Goal: Transaction & Acquisition: Book appointment/travel/reservation

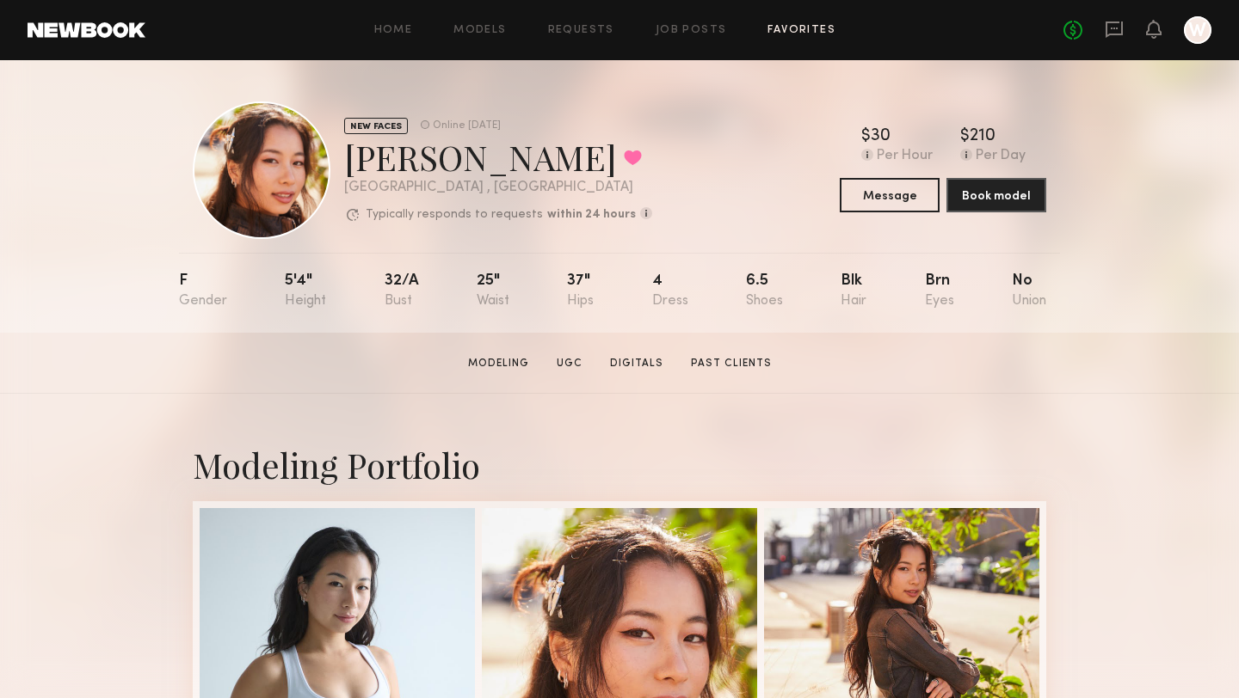
click at [799, 32] on link "Favorites" at bounding box center [801, 30] width 68 height 11
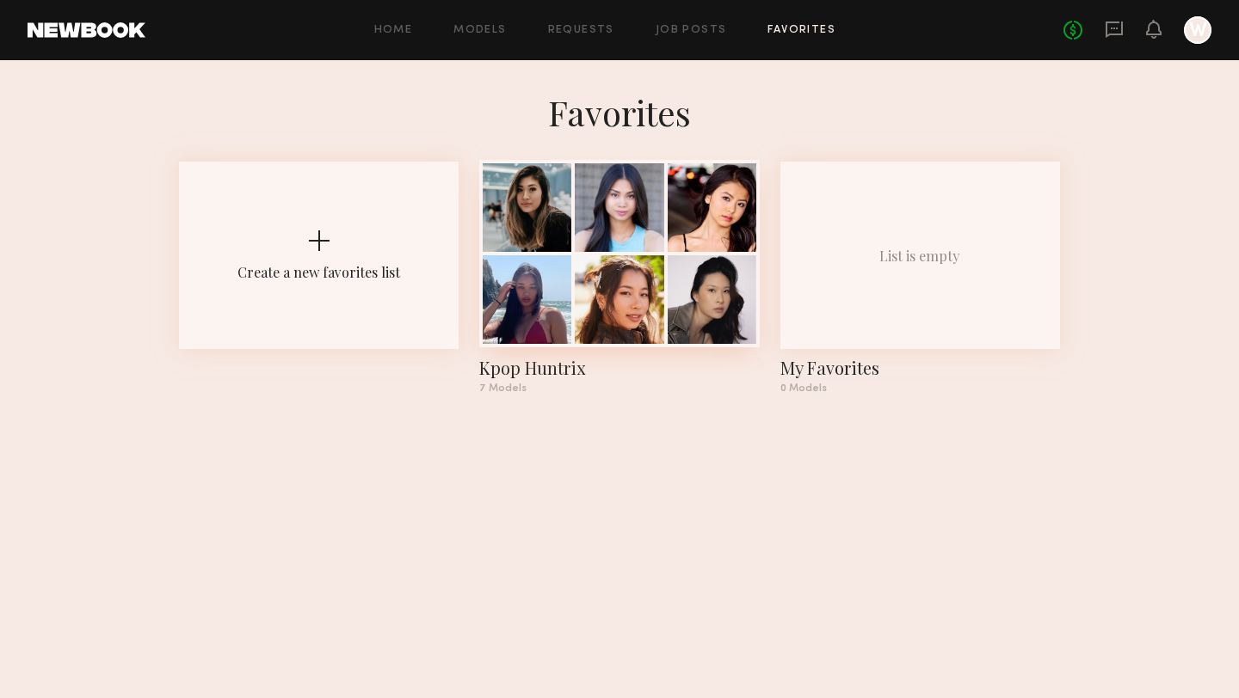
click at [633, 227] on div at bounding box center [619, 207] width 89 height 89
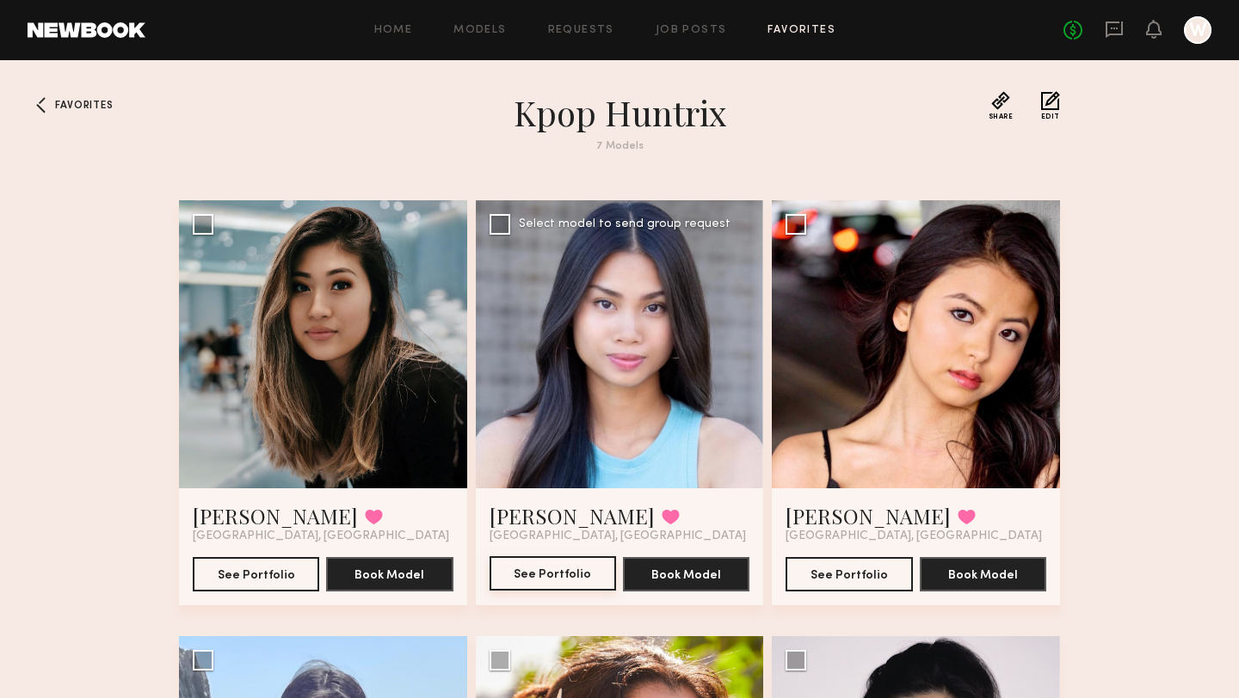
click at [536, 574] on button "See Portfolio" at bounding box center [552, 574] width 126 height 34
click at [788, 31] on link "Favorites" at bounding box center [801, 30] width 68 height 11
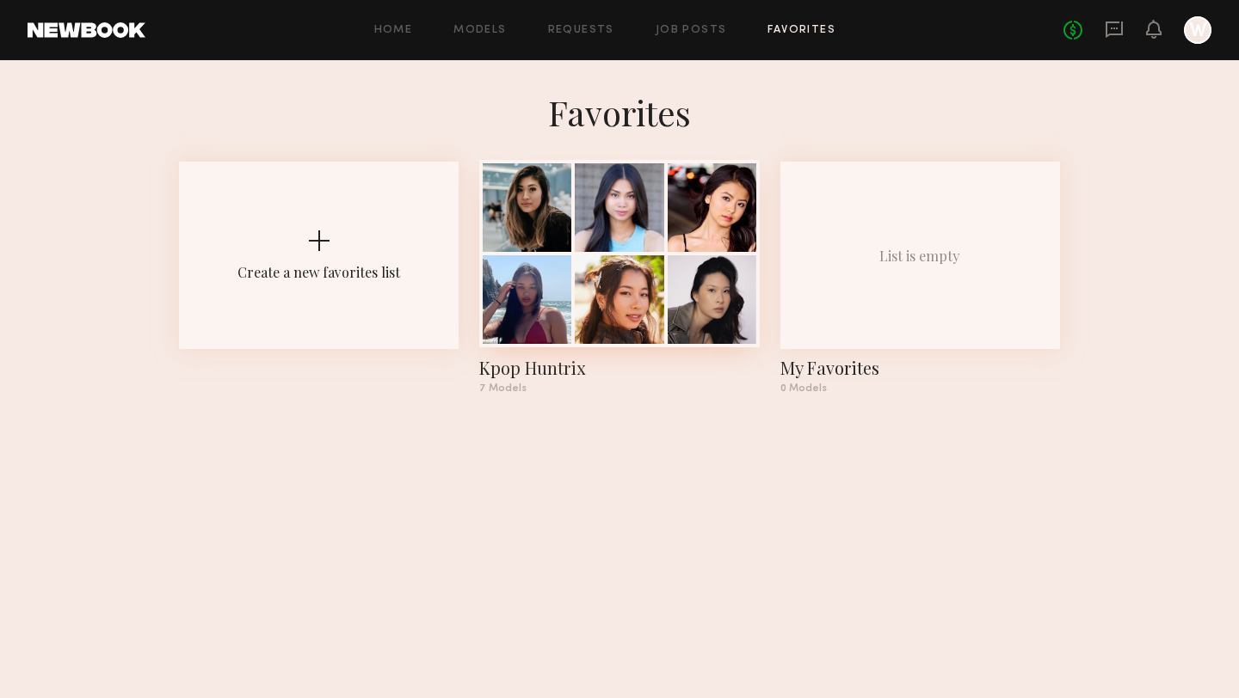
click at [626, 258] on div at bounding box center [619, 299] width 89 height 89
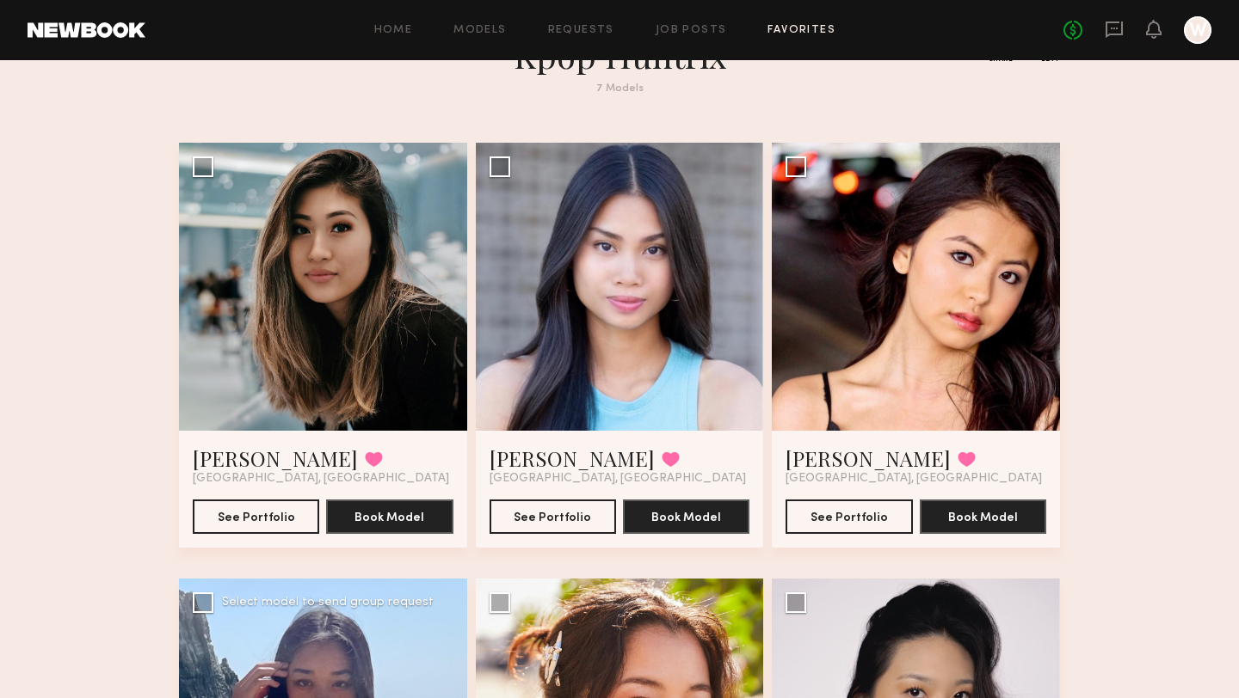
scroll to position [53, 0]
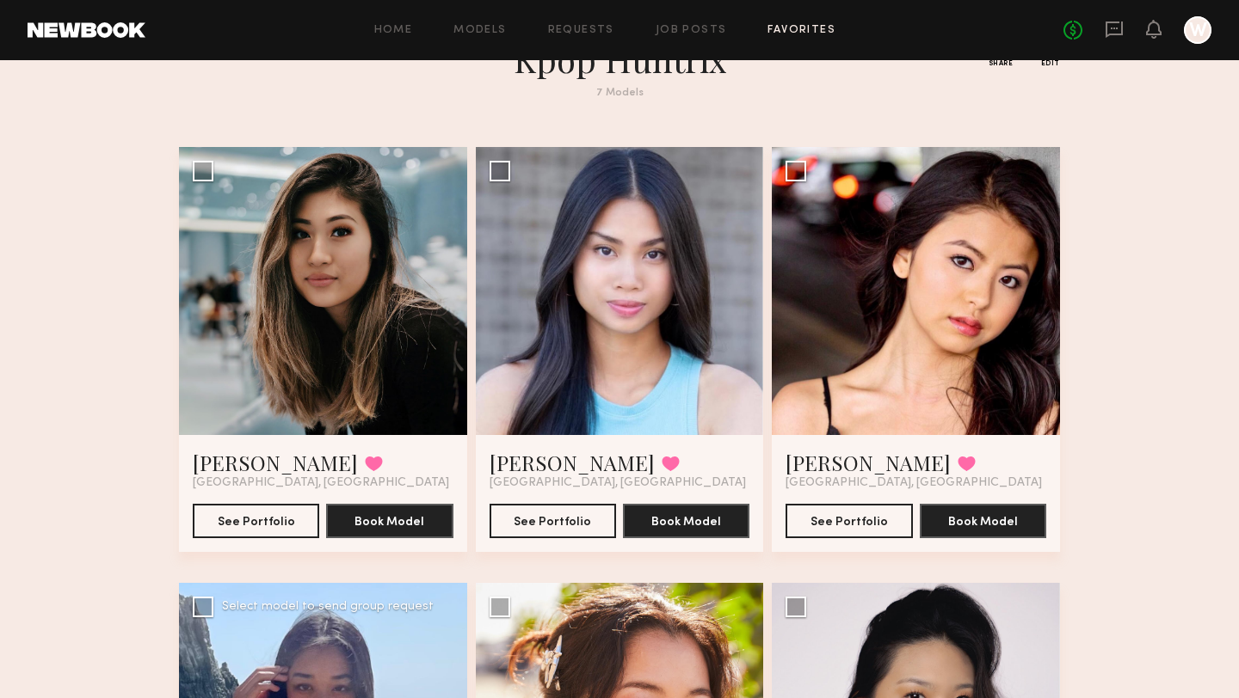
click at [314, 321] on div at bounding box center [323, 291] width 288 height 288
click at [910, 316] on div at bounding box center [916, 291] width 288 height 288
click at [842, 524] on button "See Portfolio" at bounding box center [848, 520] width 126 height 34
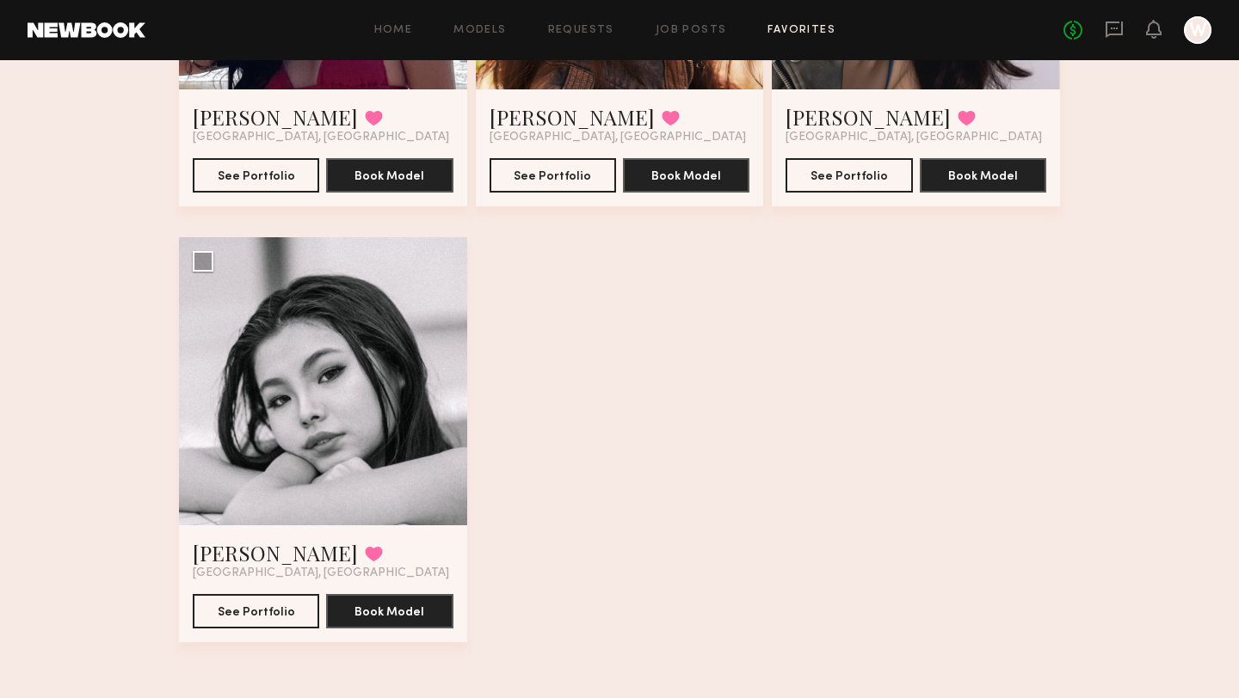
scroll to position [835, 0]
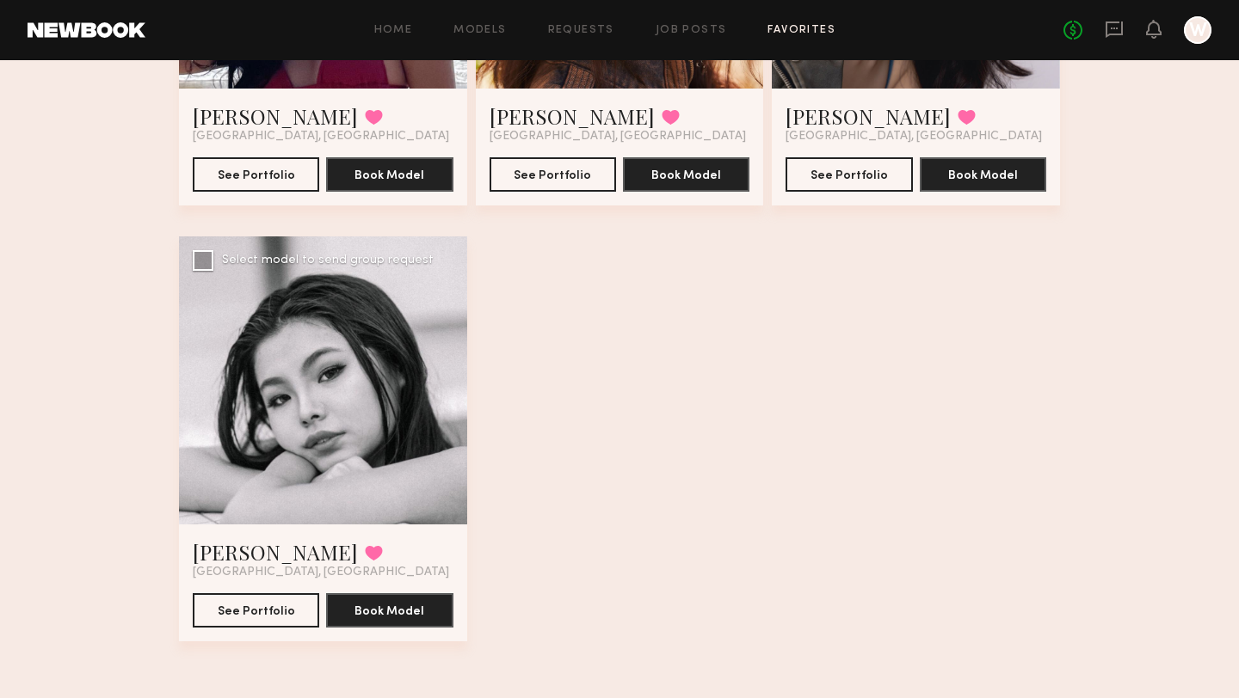
click at [362, 401] on div at bounding box center [323, 381] width 288 height 288
click at [272, 302] on div at bounding box center [323, 381] width 288 height 288
click at [274, 602] on button "See Portfolio" at bounding box center [256, 610] width 126 height 34
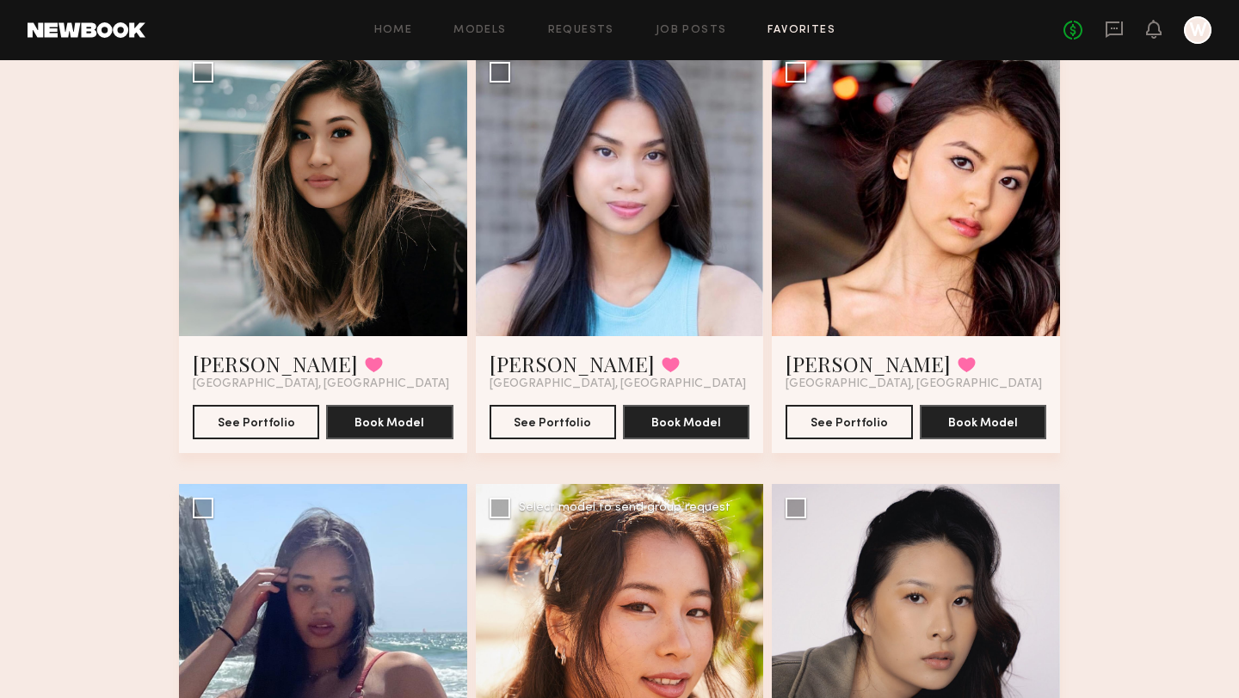
scroll to position [0, 0]
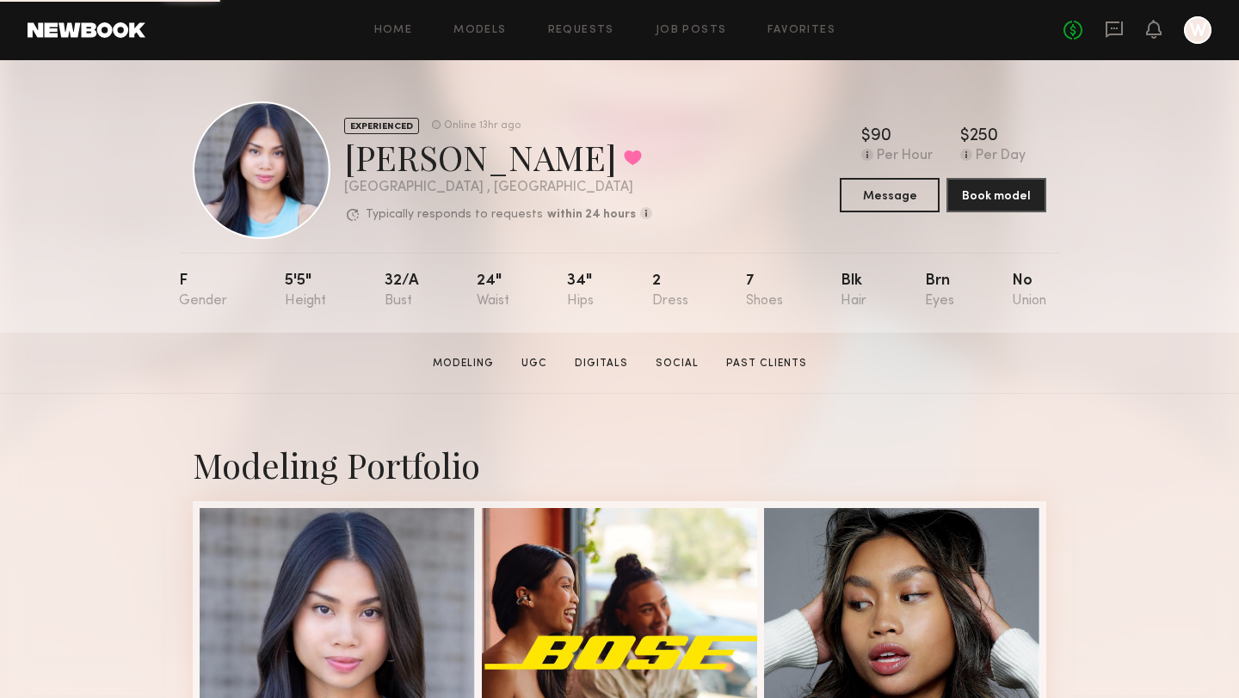
click at [871, 176] on div "$ Typical rate set by model. Can vary by project & usage. 90 Per Hour $ Typical…" at bounding box center [943, 170] width 206 height 84
click at [872, 189] on button "Message" at bounding box center [890, 194] width 100 height 34
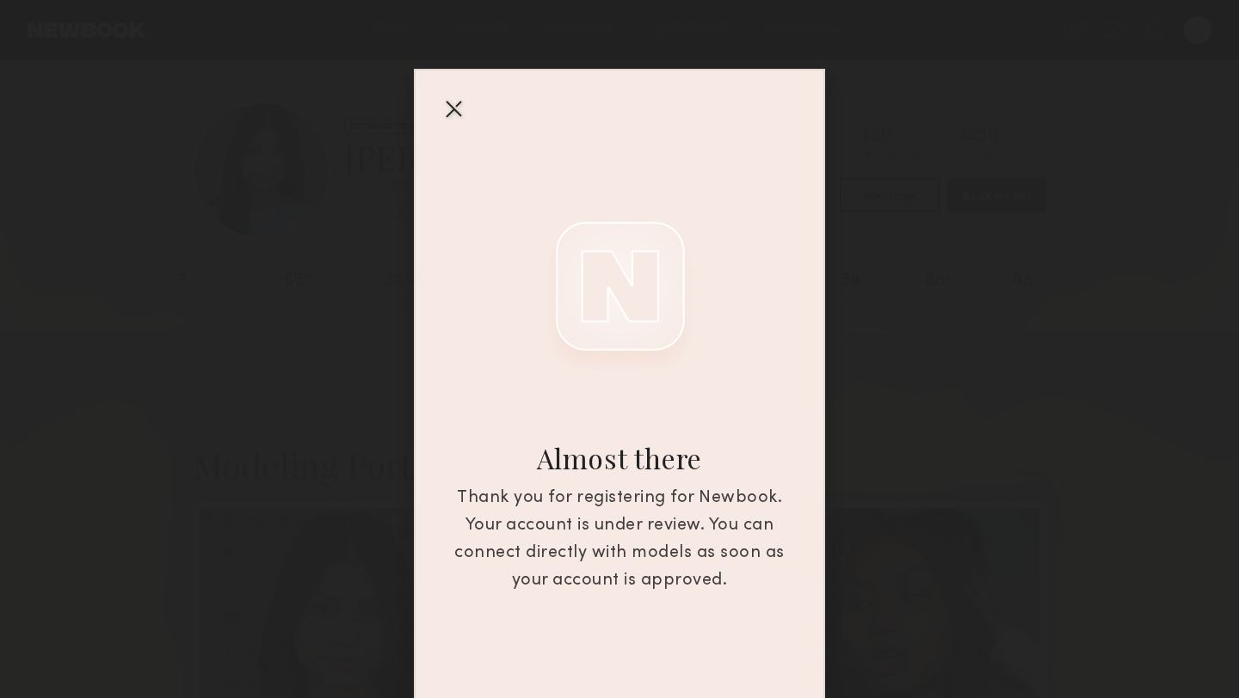
click at [452, 108] on div at bounding box center [454, 109] width 28 height 28
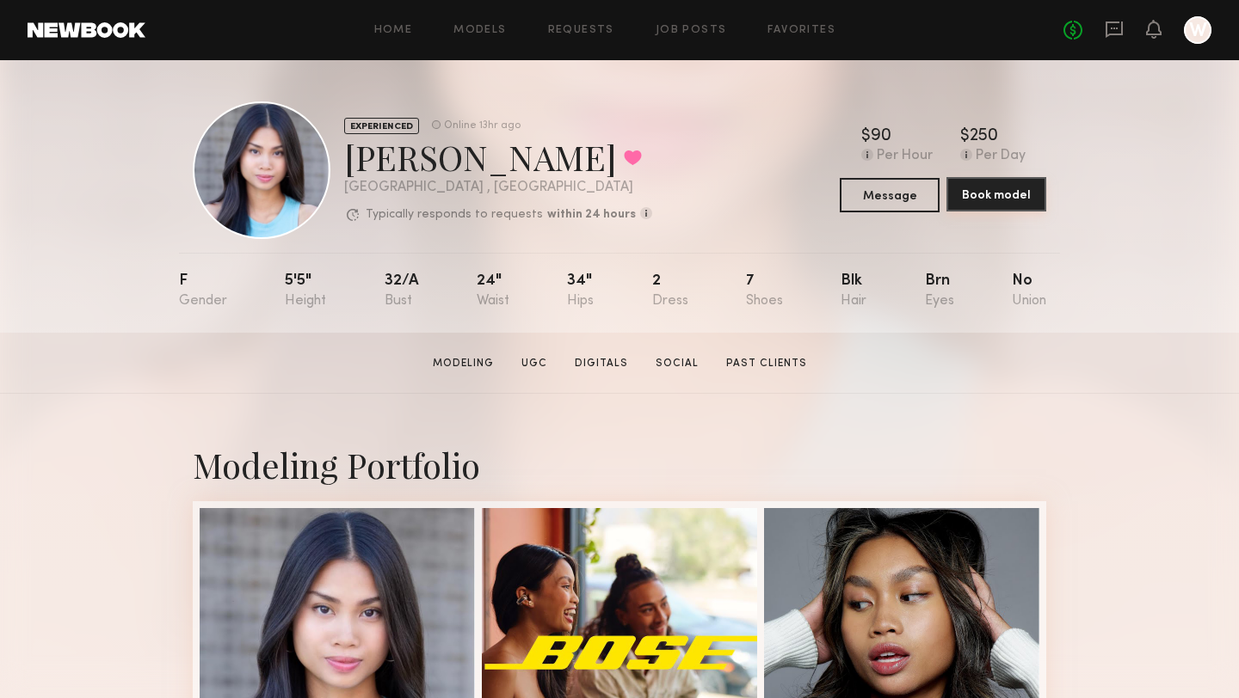
click at [1004, 200] on button "Book model" at bounding box center [996, 194] width 100 height 34
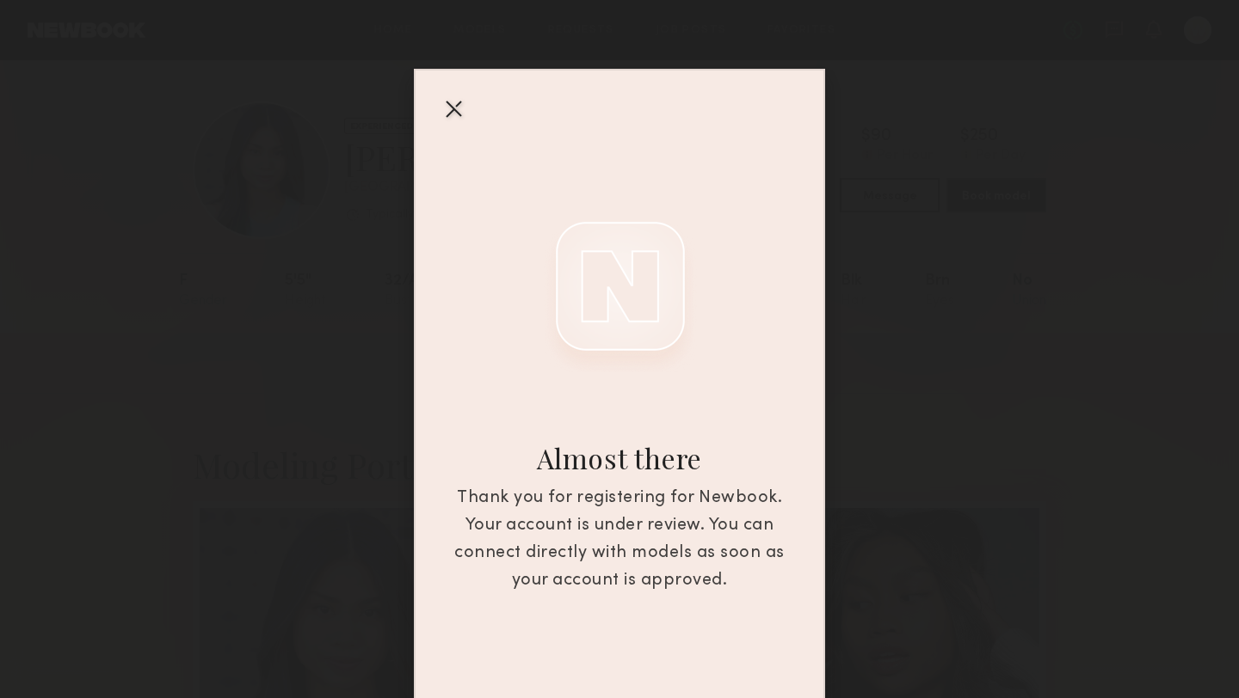
click at [460, 105] on div at bounding box center [454, 109] width 28 height 28
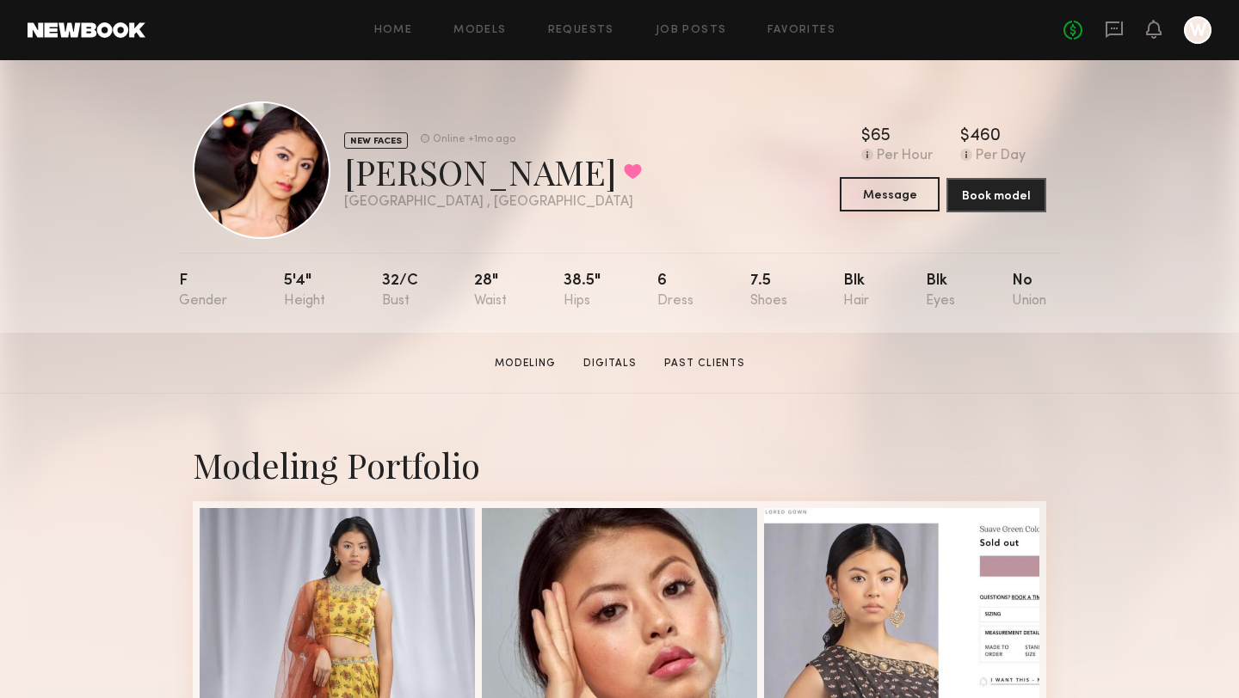
click at [892, 193] on button "Message" at bounding box center [890, 194] width 100 height 34
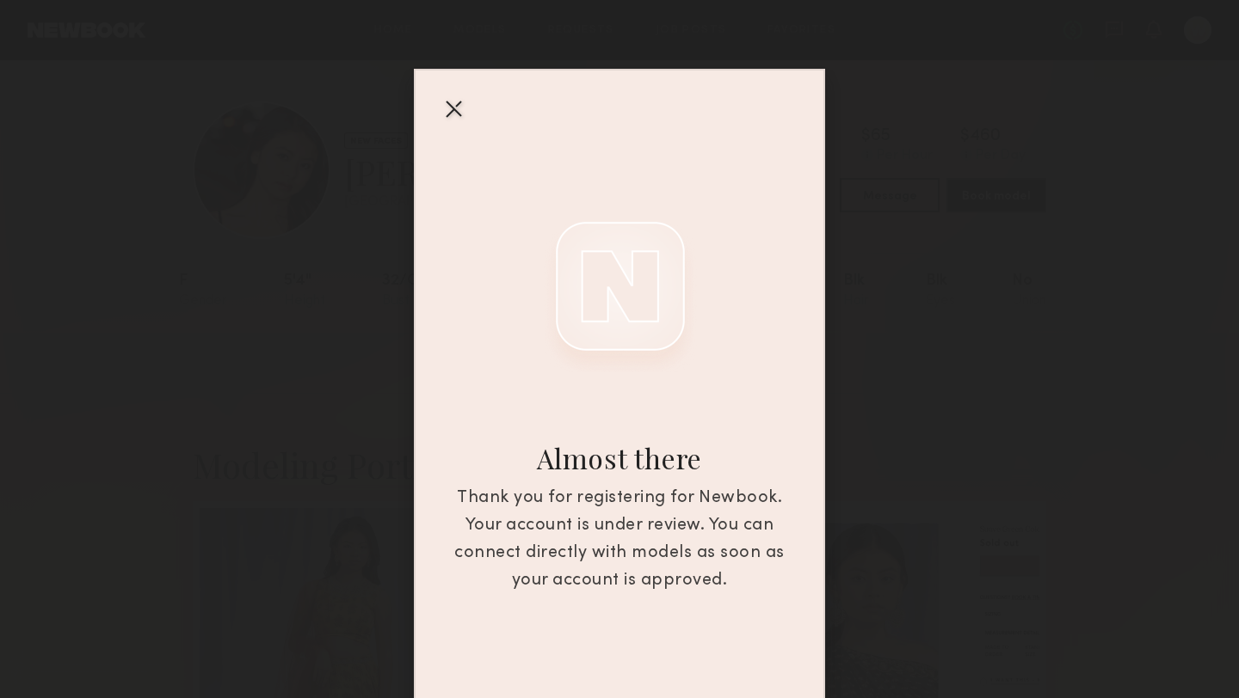
click at [454, 108] on div at bounding box center [454, 109] width 28 height 28
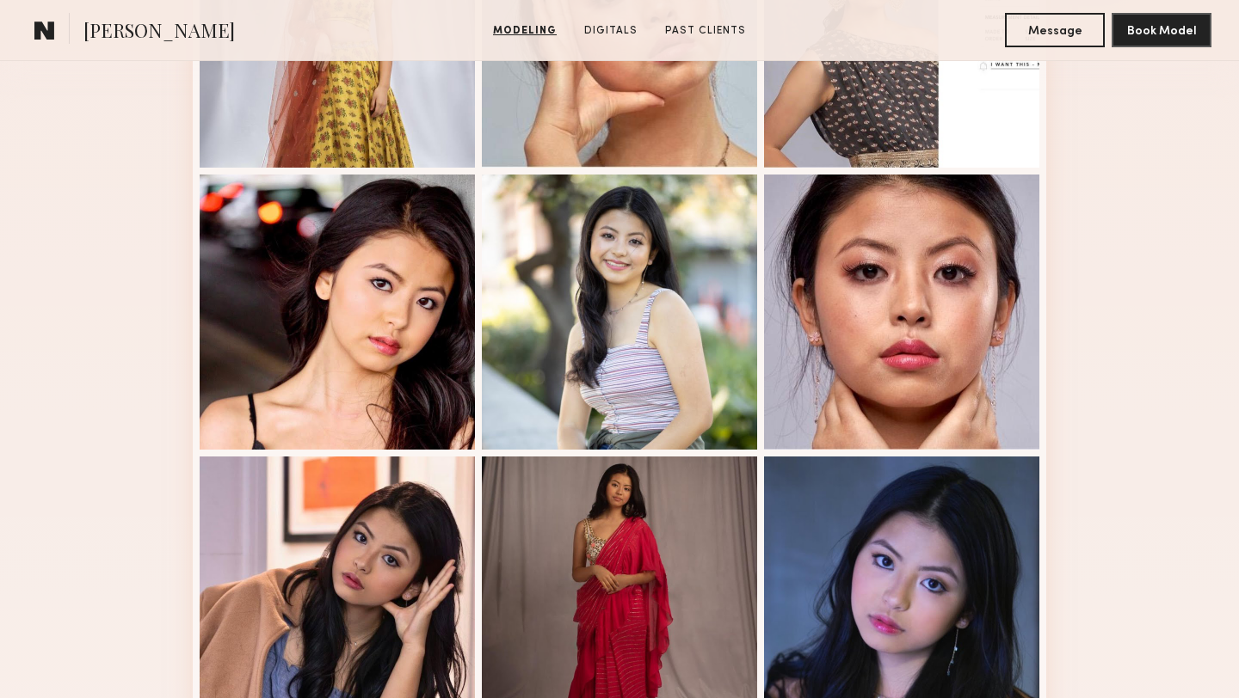
scroll to position [620, 0]
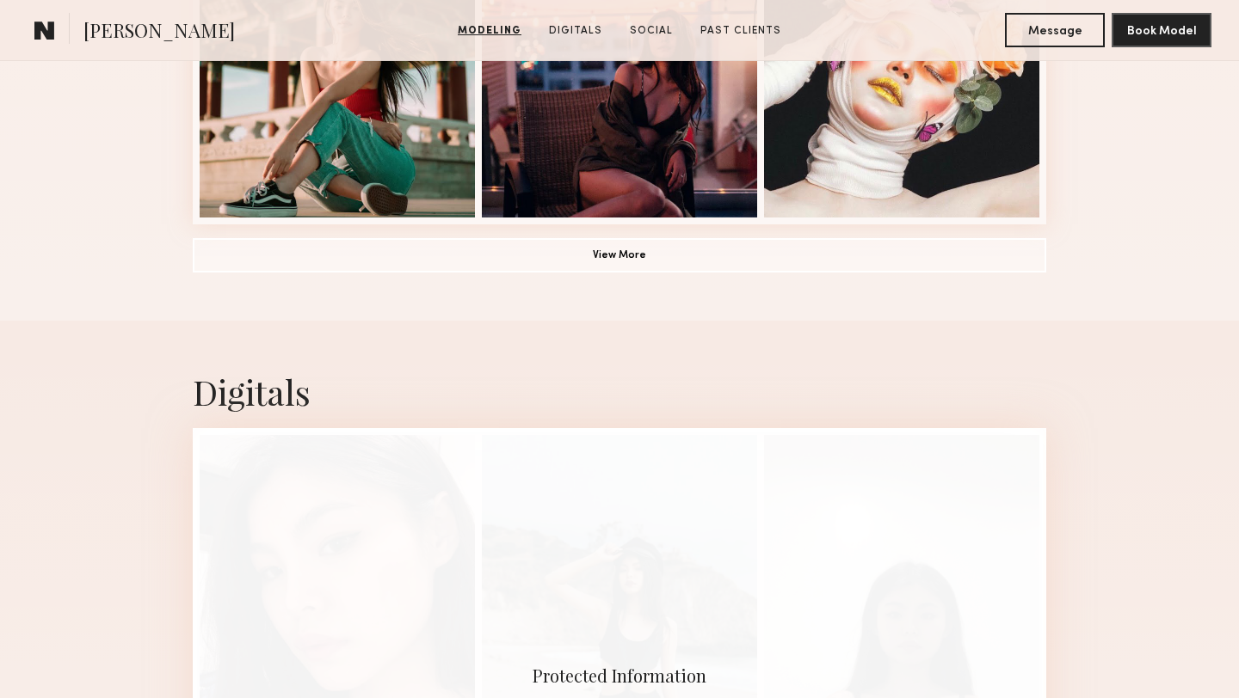
scroll to position [1139, 0]
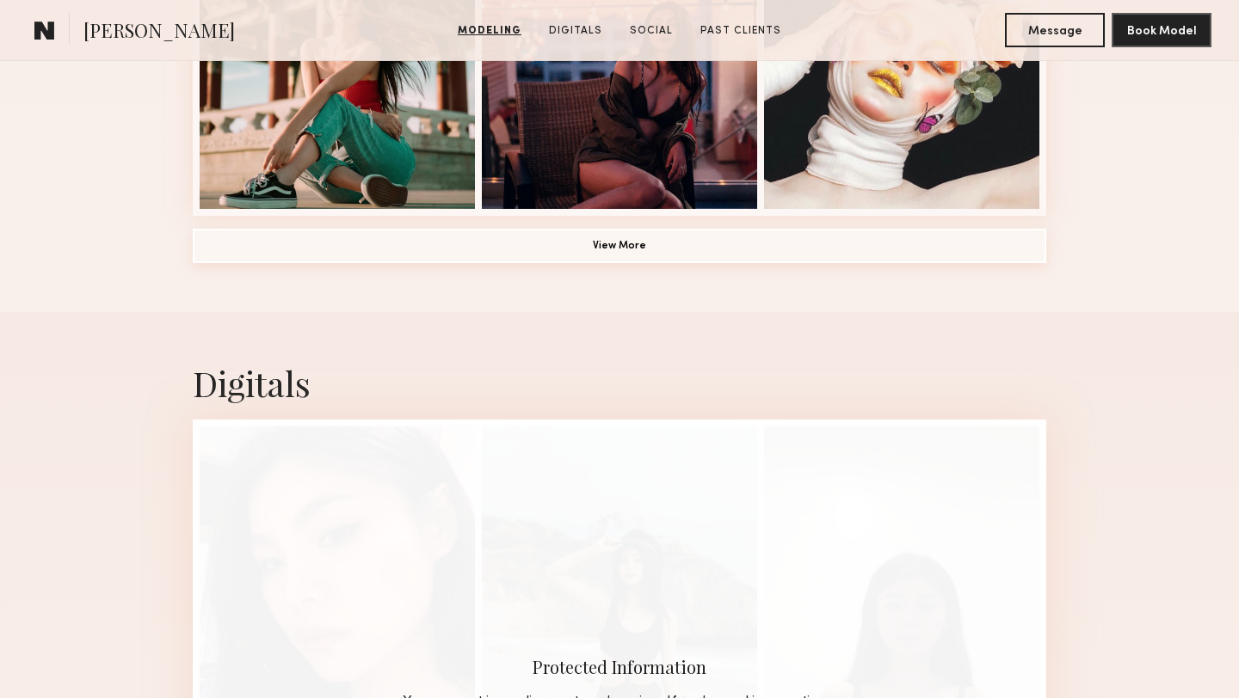
click at [636, 243] on button "View More" at bounding box center [619, 246] width 853 height 34
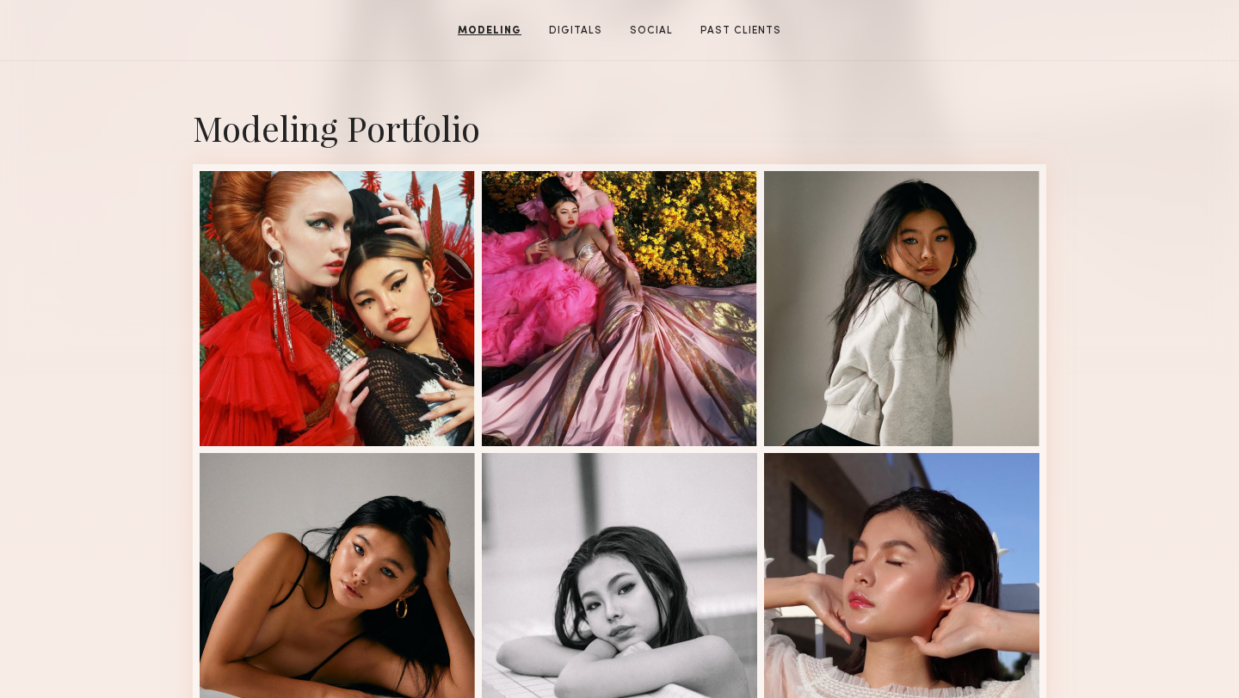
scroll to position [0, 0]
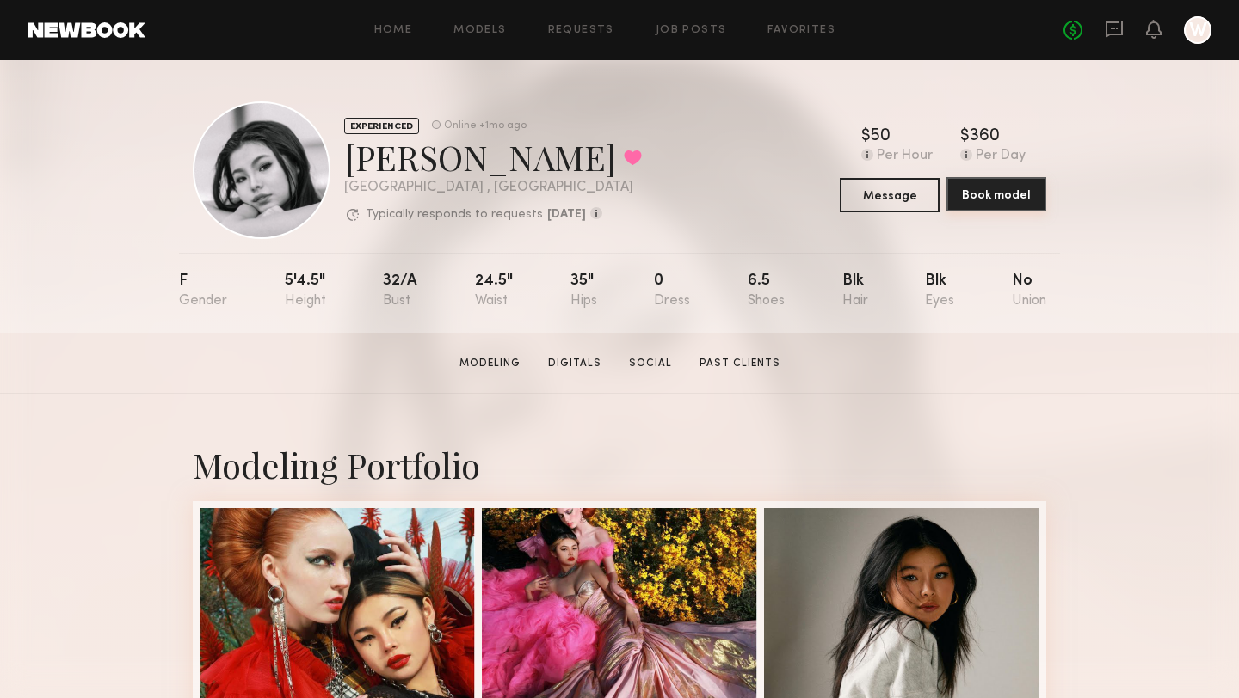
click at [1011, 194] on button "Book model" at bounding box center [996, 194] width 100 height 34
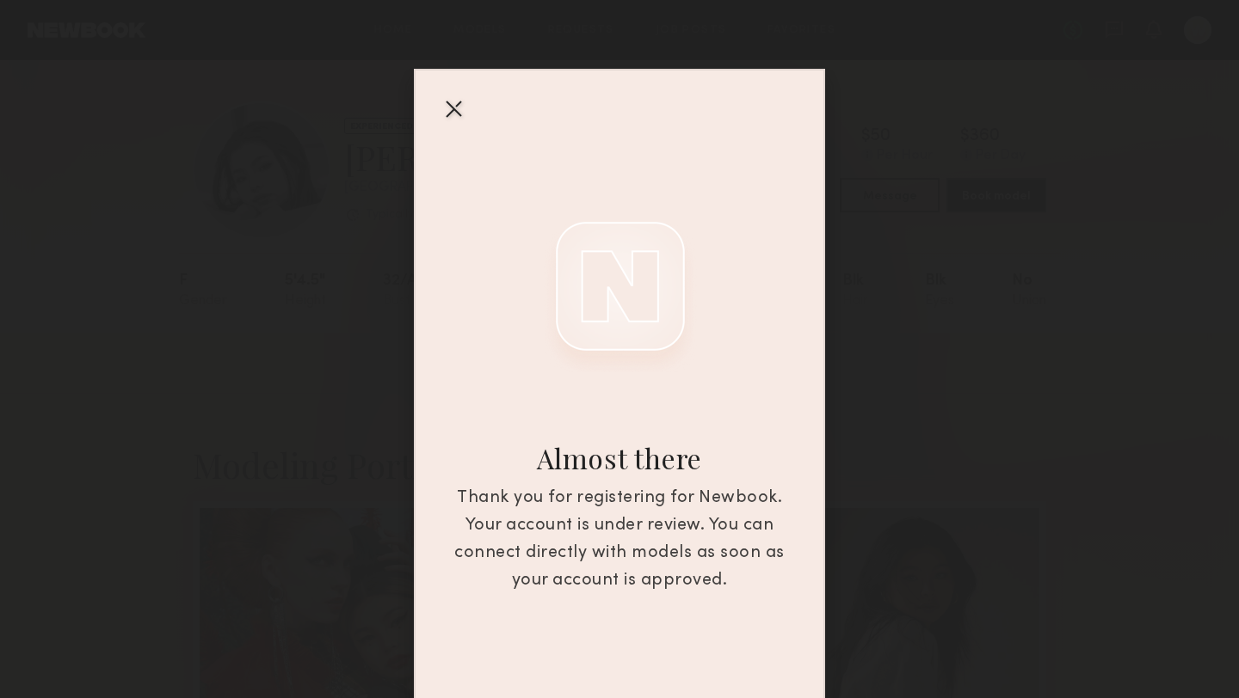
click at [593, 577] on div "Thank you for registering for Newbook. Your account is under review. You can co…" at bounding box center [619, 540] width 349 height 110
click at [453, 104] on div at bounding box center [454, 109] width 28 height 28
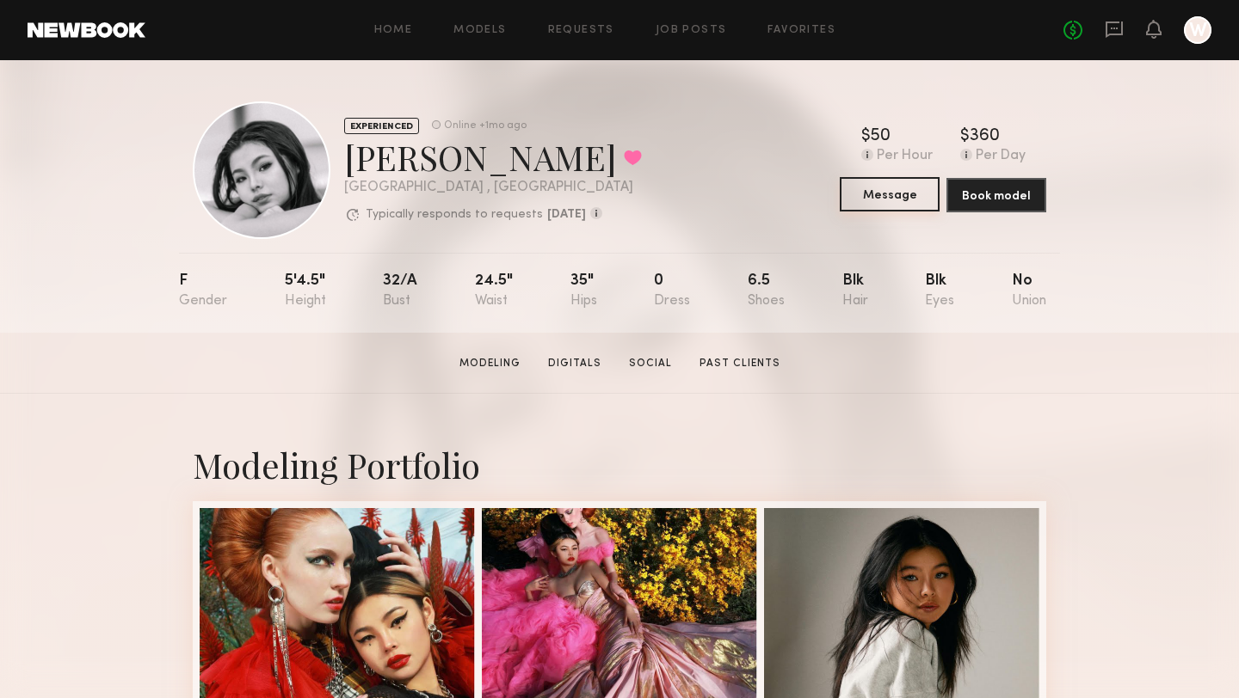
click at [898, 198] on button "Message" at bounding box center [890, 194] width 100 height 34
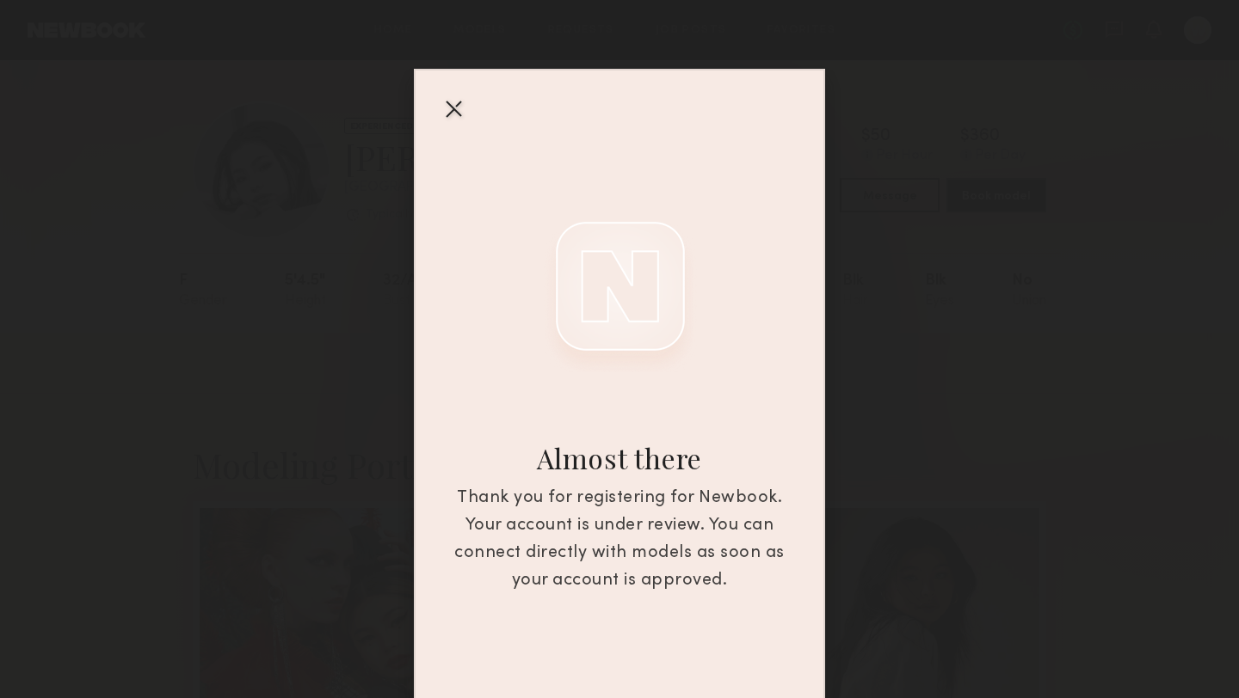
click at [448, 106] on div at bounding box center [454, 109] width 28 height 28
